Goal: Task Accomplishment & Management: Manage account settings

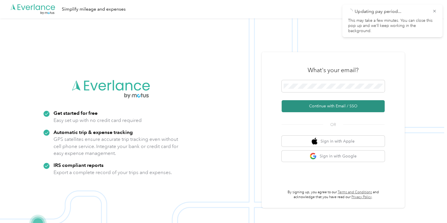
click at [318, 107] on button "Continue with Email / SSO" at bounding box center [333, 106] width 103 height 12
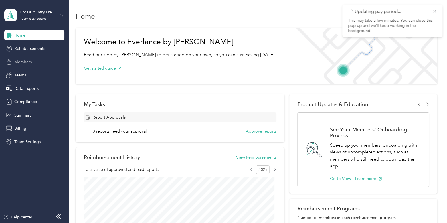
click at [25, 62] on span "Members" at bounding box center [22, 62] width 17 height 6
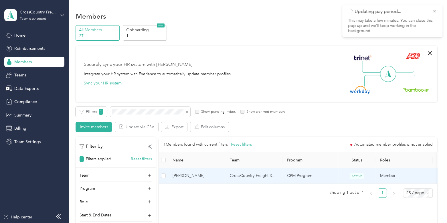
click at [200, 178] on span "[PERSON_NAME]" at bounding box center [197, 176] width 48 height 6
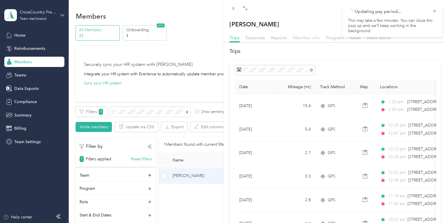
click at [308, 40] on span "Member info" at bounding box center [306, 37] width 27 height 5
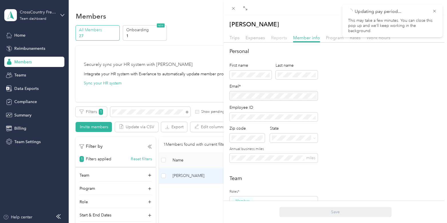
click at [281, 38] on span "Reports" at bounding box center [279, 37] width 16 height 5
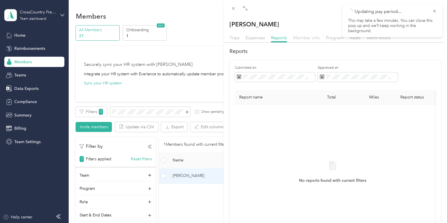
click at [305, 37] on span "Member info" at bounding box center [306, 37] width 27 height 5
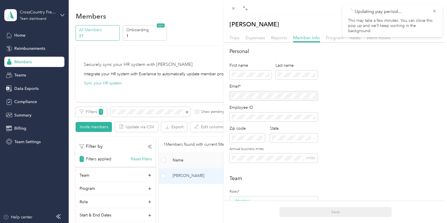
click at [293, 95] on div at bounding box center [274, 95] width 88 height 9
click at [235, 9] on icon at bounding box center [233, 8] width 5 height 5
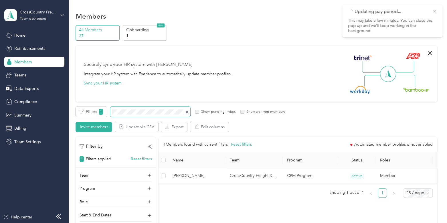
click at [186, 112] on icon at bounding box center [187, 112] width 3 height 3
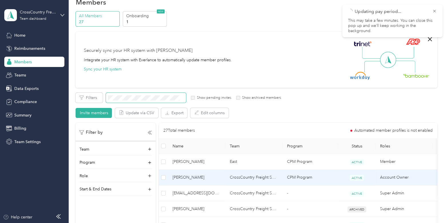
scroll to position [15, 0]
click at [202, 178] on span "[PERSON_NAME]" at bounding box center [197, 177] width 48 height 6
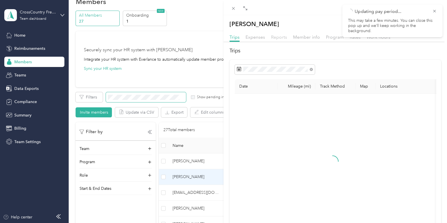
click at [280, 37] on span "Reports" at bounding box center [279, 36] width 16 height 5
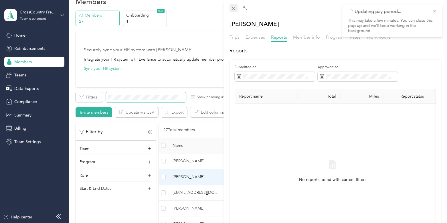
click at [232, 9] on icon at bounding box center [233, 8] width 5 height 5
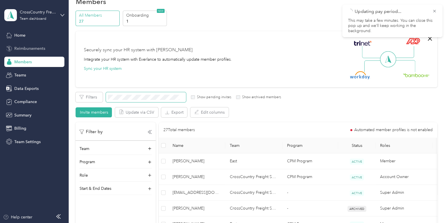
click at [23, 48] on span "Reimbursements" at bounding box center [29, 49] width 31 height 6
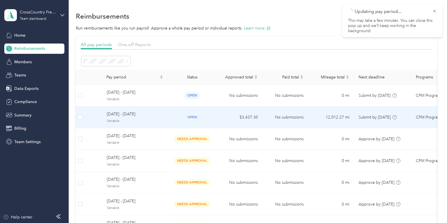
click at [167, 119] on td "[DATE] - [DATE] Variable" at bounding box center [135, 118] width 66 height 22
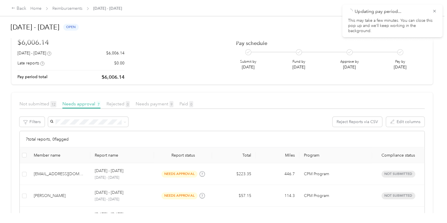
scroll to position [42, 0]
click at [156, 105] on span "Needs payment 9" at bounding box center [155, 103] width 38 height 5
click at [73, 102] on span "Needs approval 7" at bounding box center [81, 103] width 38 height 5
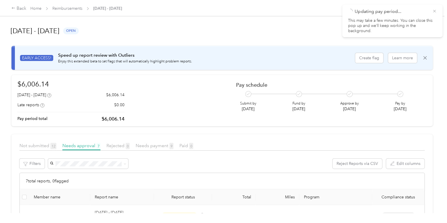
click at [434, 11] on icon at bounding box center [435, 11] width 5 height 5
click at [72, 13] on div "Back Home Reimbursements [DATE] - [DATE]" at bounding box center [223, 8] width 447 height 16
click at [68, 9] on link "Reimbursements" at bounding box center [67, 8] width 30 height 5
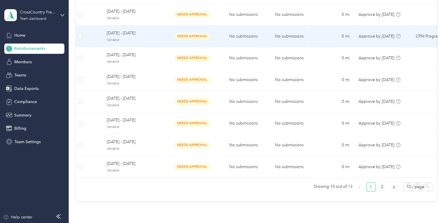
scroll to position [124, 0]
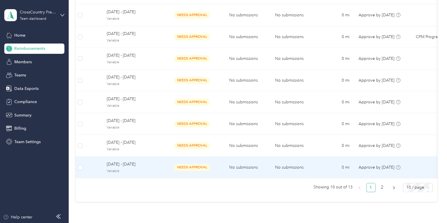
click at [147, 164] on span "[DATE] - [DATE]" at bounding box center [135, 164] width 57 height 6
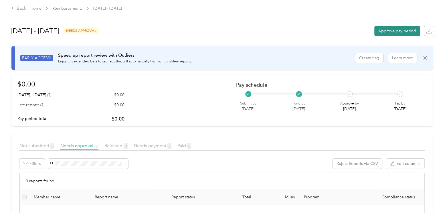
click at [391, 34] on button "Approve pay period" at bounding box center [398, 31] width 46 height 10
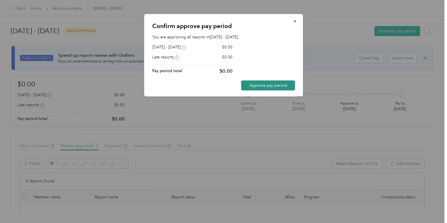
click at [287, 83] on button "Approve pay period" at bounding box center [268, 85] width 54 height 10
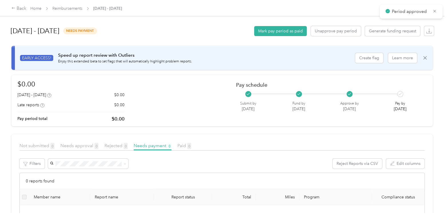
click at [269, 25] on div "[DATE] - [DATE] needs payment Mark pay period as paid Unapprove pay period Gene…" at bounding box center [223, 31] width 424 height 22
click at [270, 29] on button "Mark pay period as paid" at bounding box center [280, 31] width 53 height 10
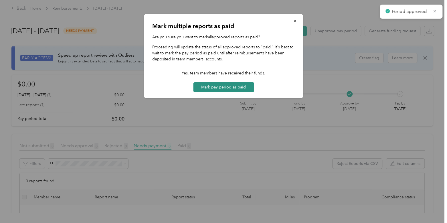
click at [232, 91] on button "Mark pay period as paid" at bounding box center [223, 87] width 61 height 10
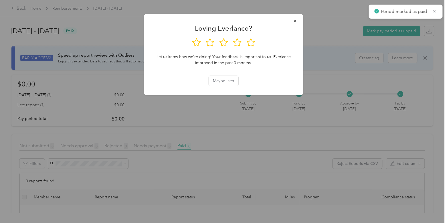
click at [211, 105] on div at bounding box center [223, 111] width 447 height 223
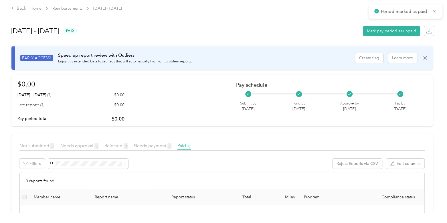
click at [82, 13] on div "Back Home Reimbursements [DATE] - [DATE]" at bounding box center [223, 8] width 447 height 16
click at [75, 9] on link "Reimbursements" at bounding box center [67, 8] width 30 height 5
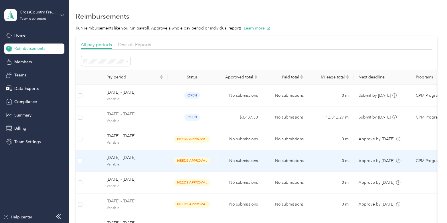
click at [146, 161] on div "[DATE] - [DATE] Variable" at bounding box center [135, 161] width 57 height 12
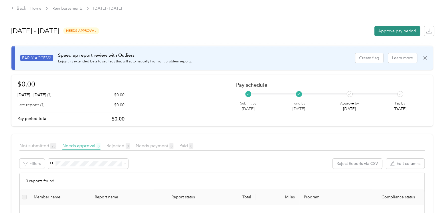
click at [389, 31] on button "Approve pay period" at bounding box center [398, 31] width 46 height 10
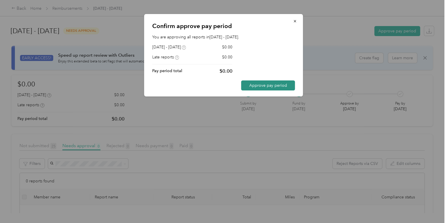
click at [270, 87] on button "Approve pay period" at bounding box center [268, 85] width 54 height 10
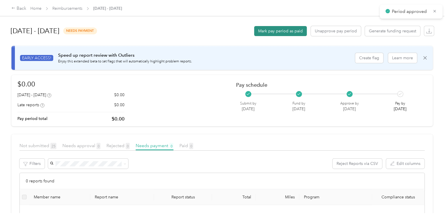
click at [270, 34] on button "Mark pay period as paid" at bounding box center [280, 31] width 53 height 10
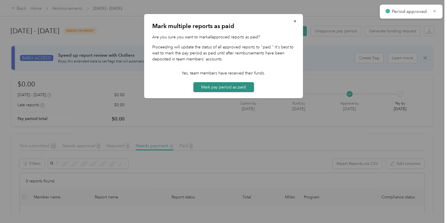
click at [233, 89] on button "Mark pay period as paid" at bounding box center [223, 87] width 61 height 10
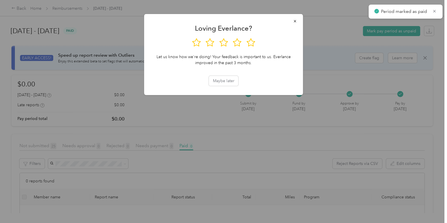
click at [100, 22] on div at bounding box center [223, 111] width 447 height 223
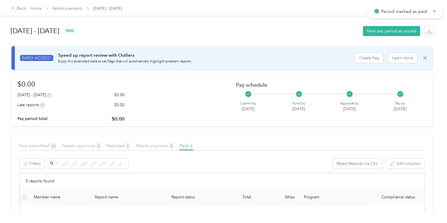
click at [66, 4] on div "Back Home Reimbursements [DATE] - [DATE]" at bounding box center [223, 8] width 447 height 16
click at [67, 7] on link "Reimbursements" at bounding box center [67, 8] width 30 height 5
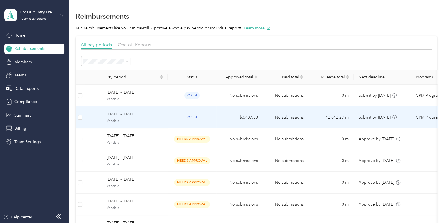
click at [155, 117] on div "[DATE] - [DATE] Variable" at bounding box center [135, 117] width 57 height 12
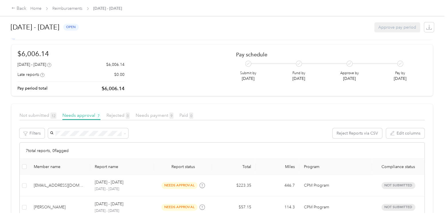
scroll to position [29, 0]
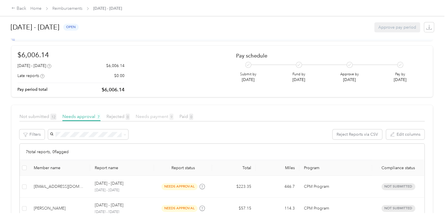
click at [160, 116] on span "Needs payment 9" at bounding box center [155, 116] width 38 height 5
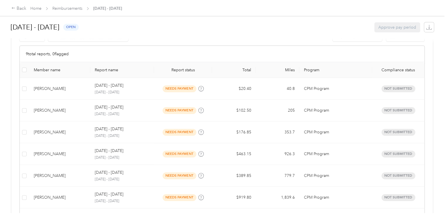
scroll to position [127, 0]
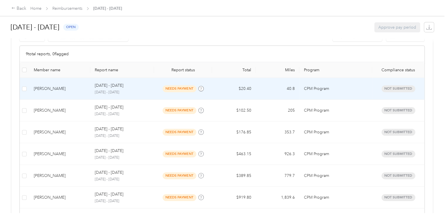
click at [219, 86] on td "$20.40" at bounding box center [234, 89] width 44 height 22
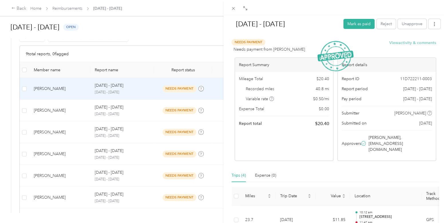
click at [427, 43] on button "View activity & comments" at bounding box center [413, 43] width 47 height 6
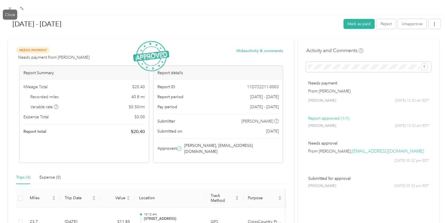
click at [11, 223] on div "[DATE] - [DATE] Mark as paid Reject Unapprove Needs Payment Needs payment from …" at bounding box center [222, 223] width 445 height 0
click at [7, 10] on icon at bounding box center [9, 8] width 5 height 5
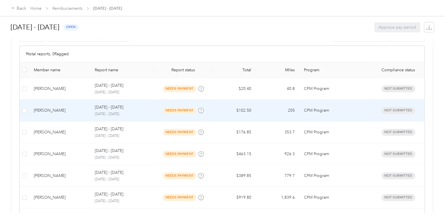
click at [137, 112] on p "[DATE] - [DATE]" at bounding box center [122, 114] width 55 height 5
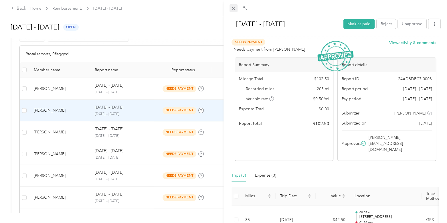
click at [232, 9] on icon at bounding box center [233, 8] width 5 height 5
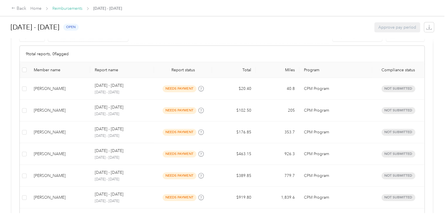
click at [64, 10] on link "Reimbursements" at bounding box center [67, 8] width 30 height 5
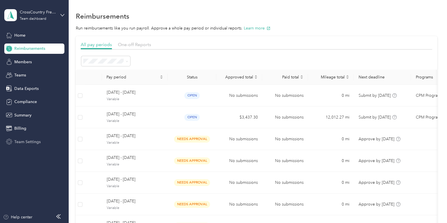
click at [30, 141] on span "Team Settings" at bounding box center [27, 142] width 26 height 6
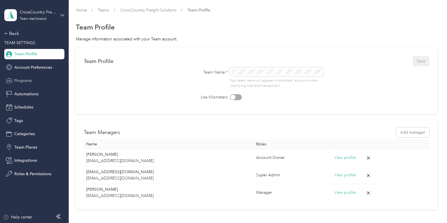
click at [30, 80] on span "Programs" at bounding box center [22, 81] width 17 height 6
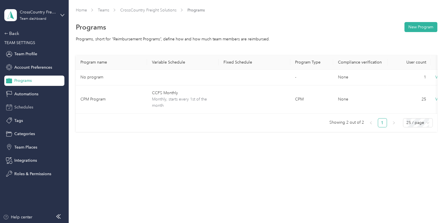
click at [26, 107] on span "Schedules" at bounding box center [23, 107] width 19 height 6
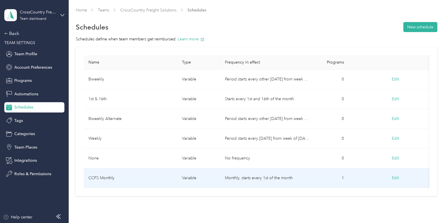
click at [152, 175] on td "CCFS Monthly" at bounding box center [131, 178] width 94 height 20
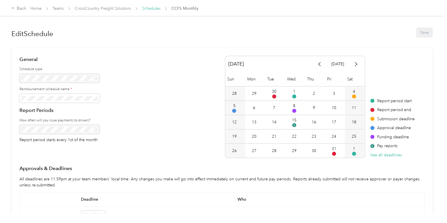
click at [147, 7] on link "Schedules" at bounding box center [151, 8] width 19 height 5
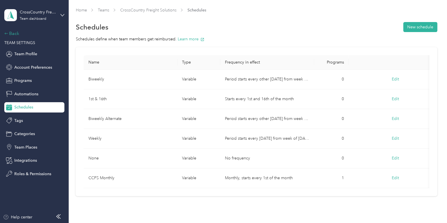
click at [19, 34] on div "Back" at bounding box center [32, 33] width 57 height 7
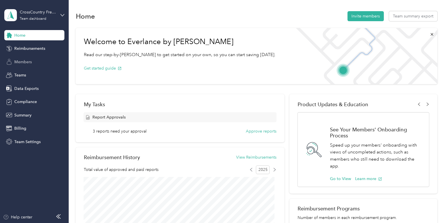
click at [33, 64] on div "Members" at bounding box center [34, 62] width 60 height 10
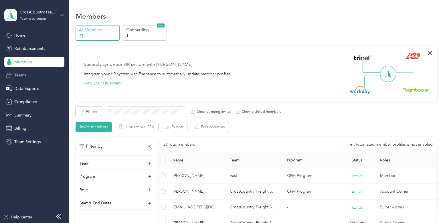
click at [23, 73] on span "Teams" at bounding box center [20, 75] width 12 height 6
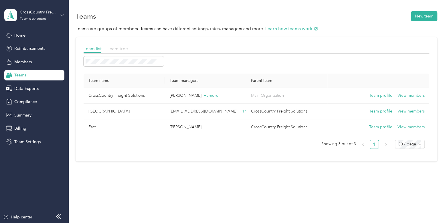
click at [120, 49] on span "Team tree" at bounding box center [117, 48] width 20 height 5
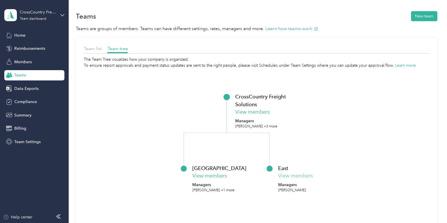
click at [290, 175] on button "View members" at bounding box center [295, 176] width 35 height 8
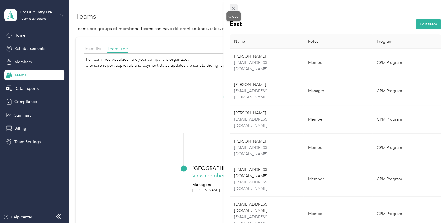
click at [233, 8] on icon at bounding box center [233, 8] width 5 height 5
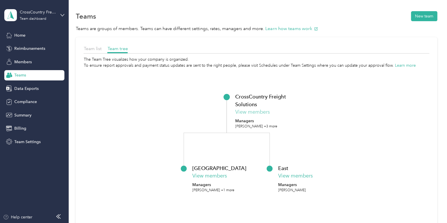
click at [256, 112] on button "View members" at bounding box center [252, 112] width 35 height 8
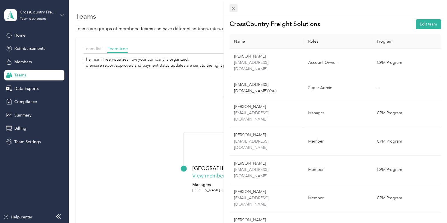
click at [233, 8] on icon at bounding box center [233, 8] width 3 height 3
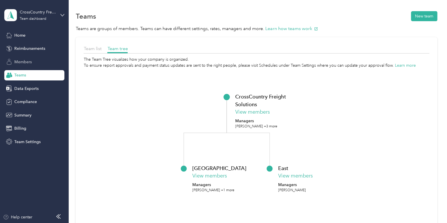
click at [36, 63] on div "Members" at bounding box center [34, 62] width 60 height 10
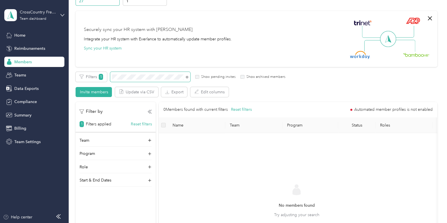
scroll to position [22, 0]
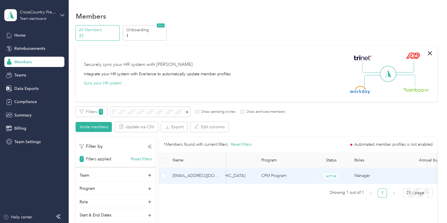
click at [195, 178] on span "[EMAIL_ADDRESS][DOMAIN_NAME]" at bounding box center [197, 176] width 48 height 6
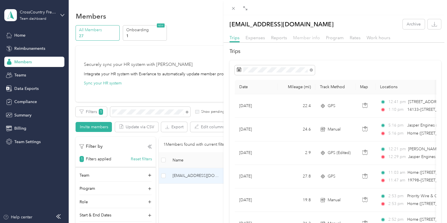
click at [304, 38] on span "Member info" at bounding box center [306, 37] width 27 height 5
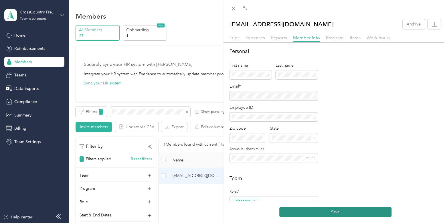
click at [343, 212] on button "Save" at bounding box center [336, 212] width 112 height 10
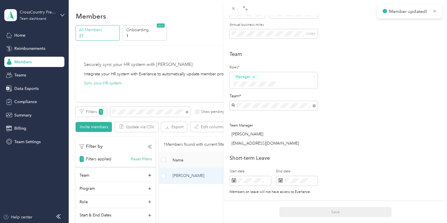
scroll to position [125, 0]
click at [232, 9] on icon at bounding box center [233, 8] width 5 height 5
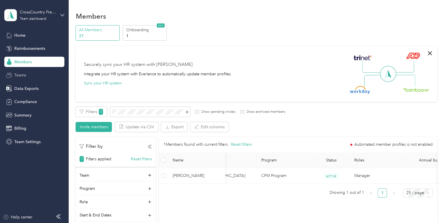
click at [21, 76] on span "Teams" at bounding box center [20, 75] width 12 height 6
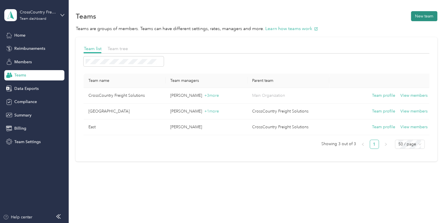
click at [425, 17] on button "New team" at bounding box center [424, 16] width 26 height 10
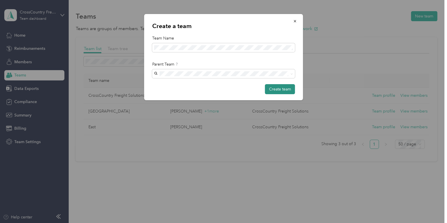
click at [273, 91] on button "Create team" at bounding box center [280, 89] width 30 height 10
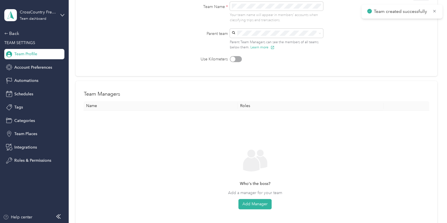
scroll to position [130, 0]
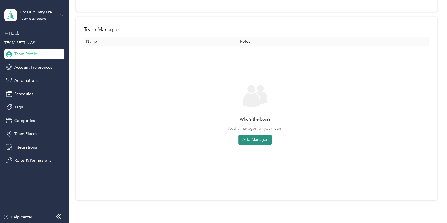
click at [264, 139] on button "Add Manager" at bounding box center [255, 140] width 33 height 10
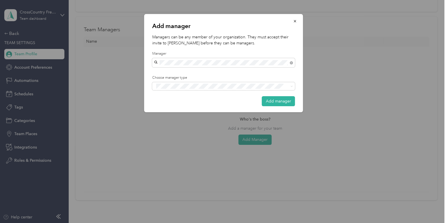
click at [181, 71] on div "[PERSON_NAME]" at bounding box center [223, 73] width 135 height 6
click at [167, 109] on li "Manager" at bounding box center [223, 107] width 143 height 11
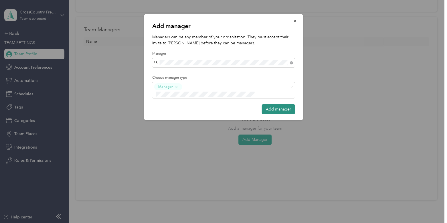
click at [274, 104] on button "Add manager" at bounding box center [278, 109] width 33 height 10
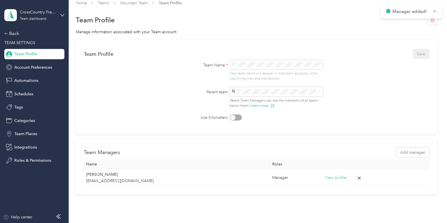
scroll to position [7, 0]
click at [10, 33] on div "Back" at bounding box center [32, 33] width 57 height 7
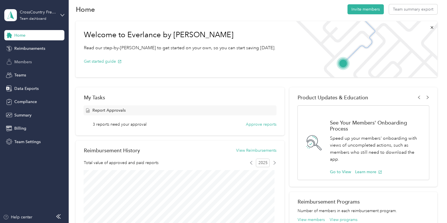
click at [29, 64] on span "Members" at bounding box center [22, 62] width 17 height 6
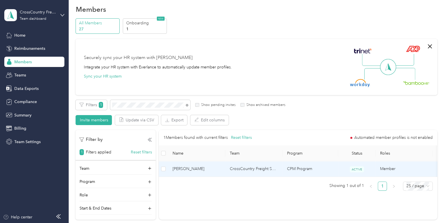
click at [189, 175] on td "[PERSON_NAME]" at bounding box center [196, 169] width 57 height 16
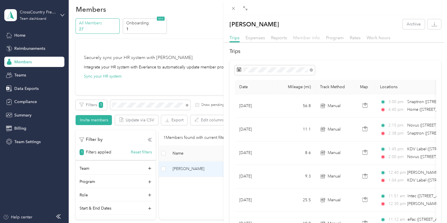
click at [304, 38] on span "Member info" at bounding box center [306, 37] width 27 height 5
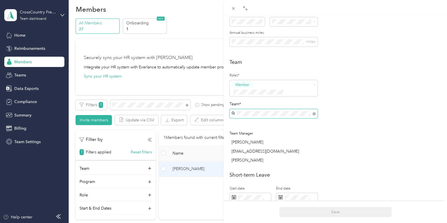
scroll to position [117, 0]
click at [265, 148] on div "Mountain Team [PERSON_NAME]" at bounding box center [274, 153] width 80 height 13
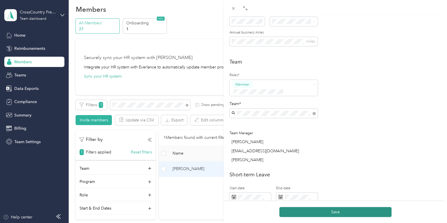
click at [316, 211] on button "Save" at bounding box center [336, 212] width 112 height 10
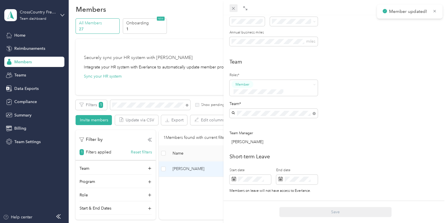
click at [233, 9] on icon at bounding box center [233, 8] width 5 height 5
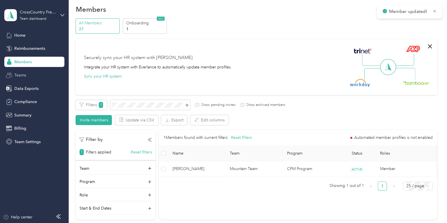
click at [27, 75] on div "Teams" at bounding box center [34, 75] width 60 height 10
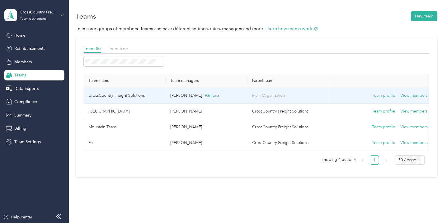
click at [127, 95] on td "CrossCountry Freight Solutions" at bounding box center [125, 96] width 82 height 16
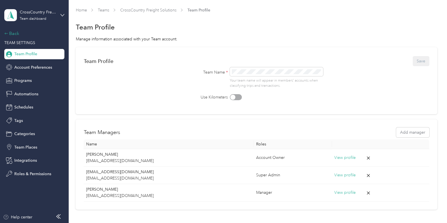
click at [18, 35] on div "Back" at bounding box center [32, 33] width 57 height 7
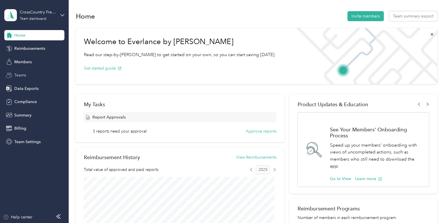
click at [30, 74] on div "Teams" at bounding box center [34, 75] width 60 height 10
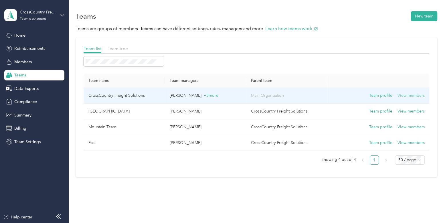
click at [414, 95] on button "View members" at bounding box center [411, 96] width 27 height 6
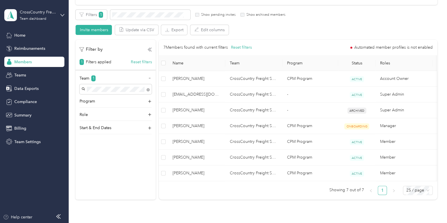
scroll to position [97, 0]
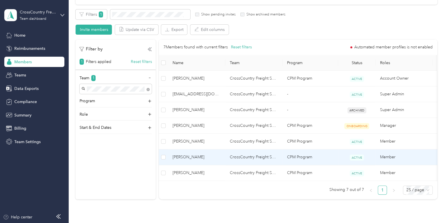
click at [211, 157] on span "[PERSON_NAME]" at bounding box center [197, 157] width 48 height 6
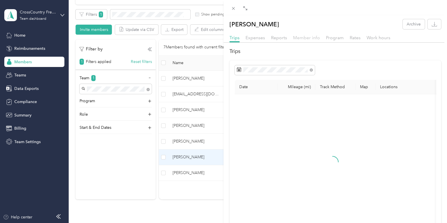
click at [302, 37] on span "Member info" at bounding box center [306, 37] width 27 height 5
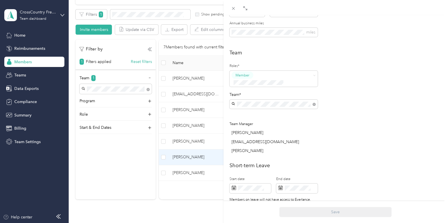
scroll to position [126, 0]
click at [270, 140] on div "Mountain Team [PERSON_NAME]" at bounding box center [274, 144] width 80 height 13
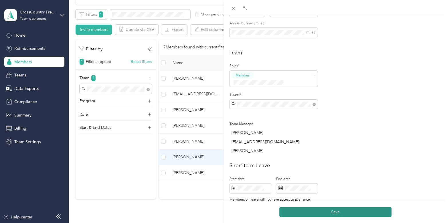
click at [344, 212] on button "Save" at bounding box center [336, 212] width 112 height 10
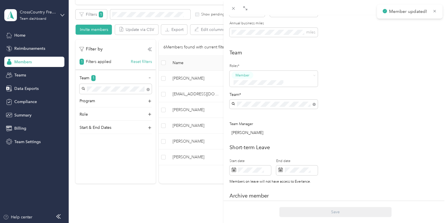
scroll to position [0, 0]
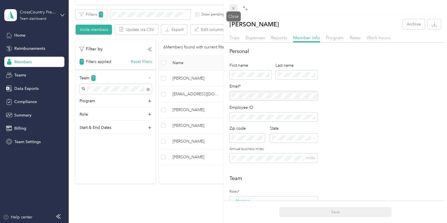
click at [233, 6] on icon at bounding box center [233, 8] width 5 height 5
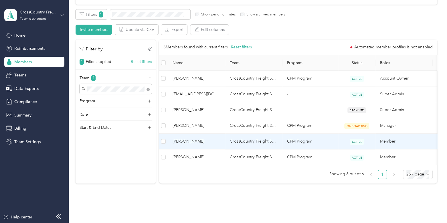
click at [217, 142] on span "[PERSON_NAME]" at bounding box center [197, 141] width 48 height 6
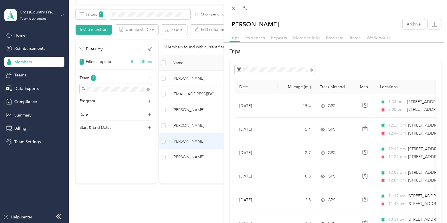
click at [304, 38] on span "Member info" at bounding box center [306, 37] width 27 height 5
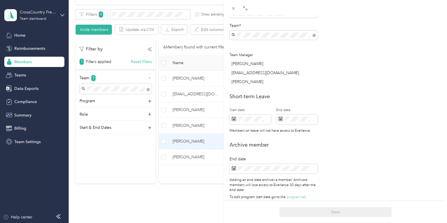
scroll to position [195, 0]
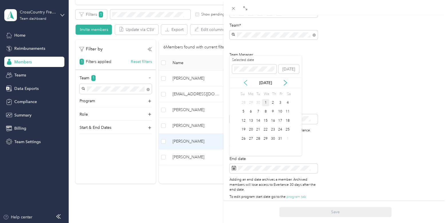
click at [246, 82] on icon at bounding box center [246, 83] width 6 height 6
click at [259, 139] on div "30" at bounding box center [258, 138] width 7 height 7
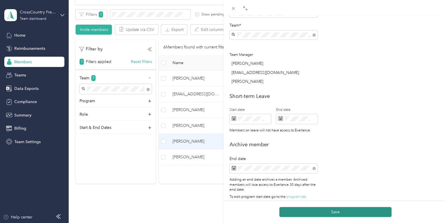
click at [318, 212] on button "Save" at bounding box center [336, 212] width 112 height 10
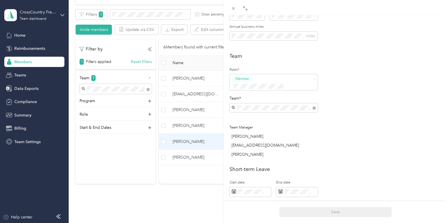
scroll to position [0, 0]
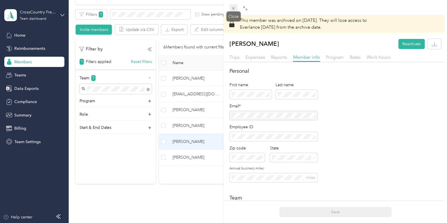
click at [233, 8] on icon at bounding box center [233, 8] width 3 height 3
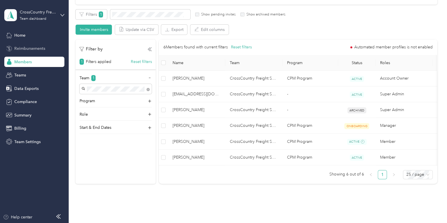
click at [34, 47] on span "Reimbursements" at bounding box center [29, 49] width 31 height 6
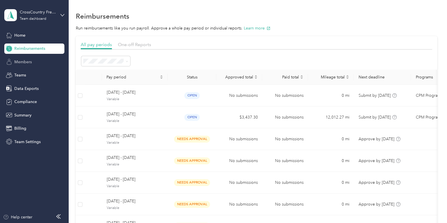
click at [25, 62] on span "Members" at bounding box center [22, 62] width 17 height 6
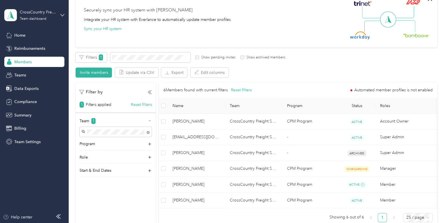
scroll to position [55, 0]
click at [40, 49] on span "Reimbursements" at bounding box center [29, 49] width 31 height 6
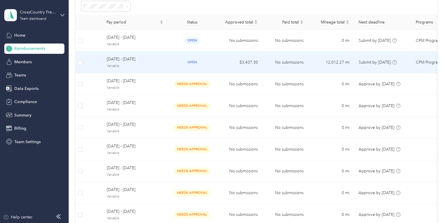
click at [150, 61] on span "[DATE] - [DATE]" at bounding box center [135, 59] width 57 height 6
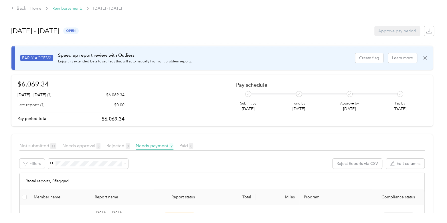
click at [60, 11] on link "Reimbursements" at bounding box center [67, 8] width 30 height 5
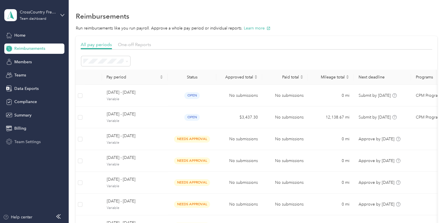
click at [32, 139] on span "Team Settings" at bounding box center [27, 142] width 26 height 6
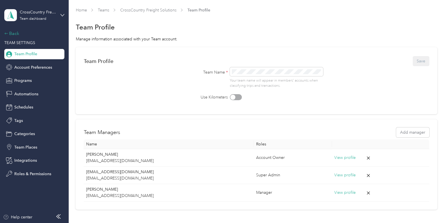
click at [15, 34] on div "Back" at bounding box center [32, 33] width 57 height 7
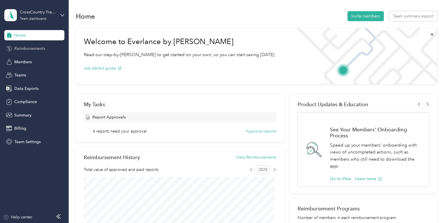
click at [42, 47] on span "Reimbursements" at bounding box center [29, 49] width 31 height 6
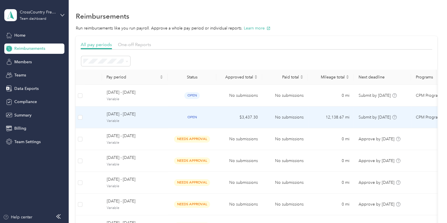
click at [139, 120] on span "Variable" at bounding box center [135, 121] width 57 height 5
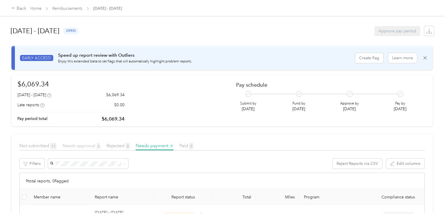
click at [87, 146] on span "Needs approval 8" at bounding box center [81, 145] width 38 height 5
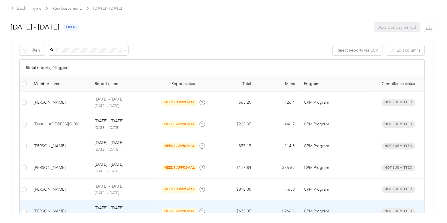
scroll to position [113, 0]
